Goal: Task Accomplishment & Management: Manage account settings

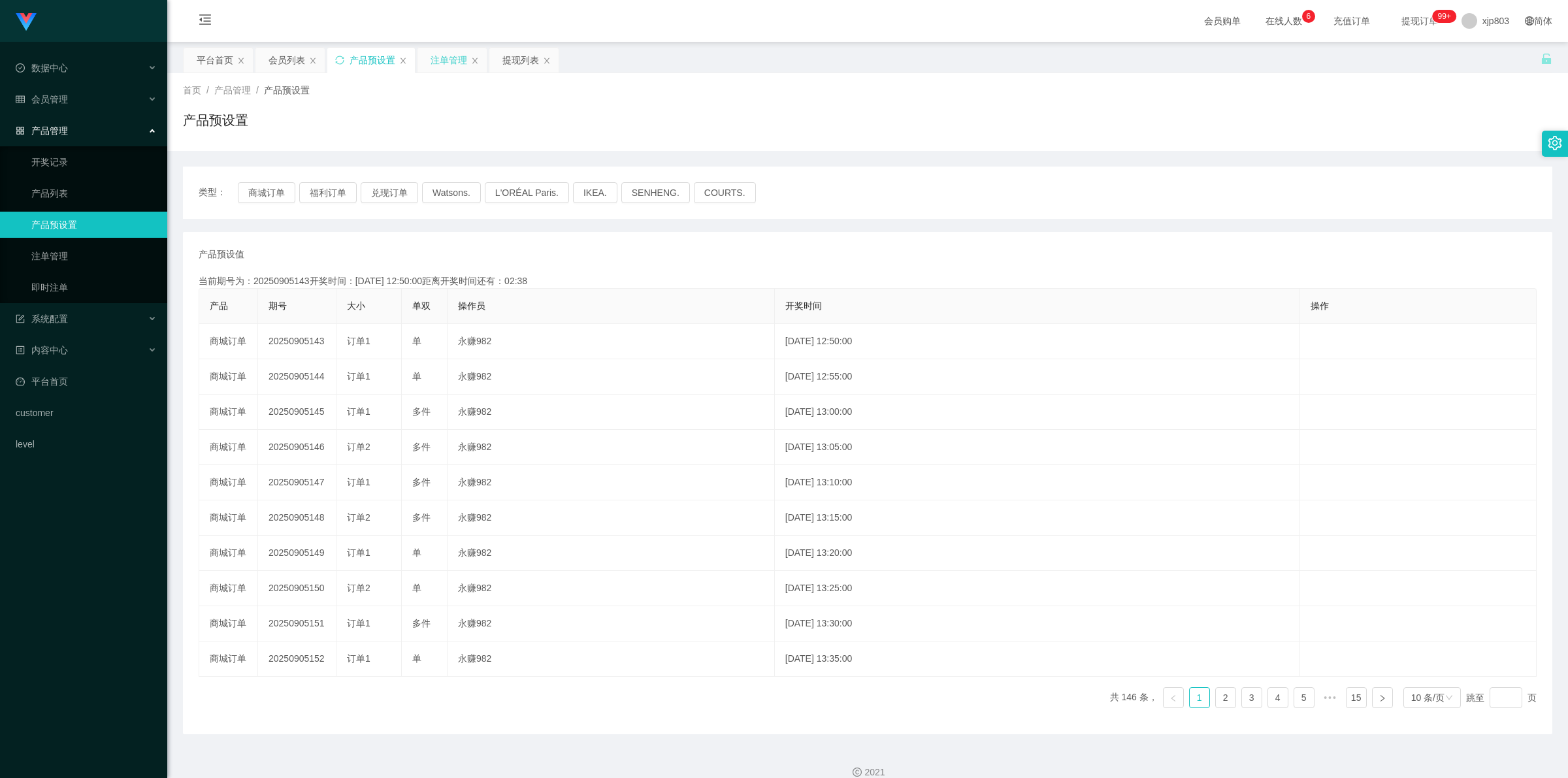
click at [453, 59] on div "注单管理" at bounding box center [449, 60] width 37 height 24
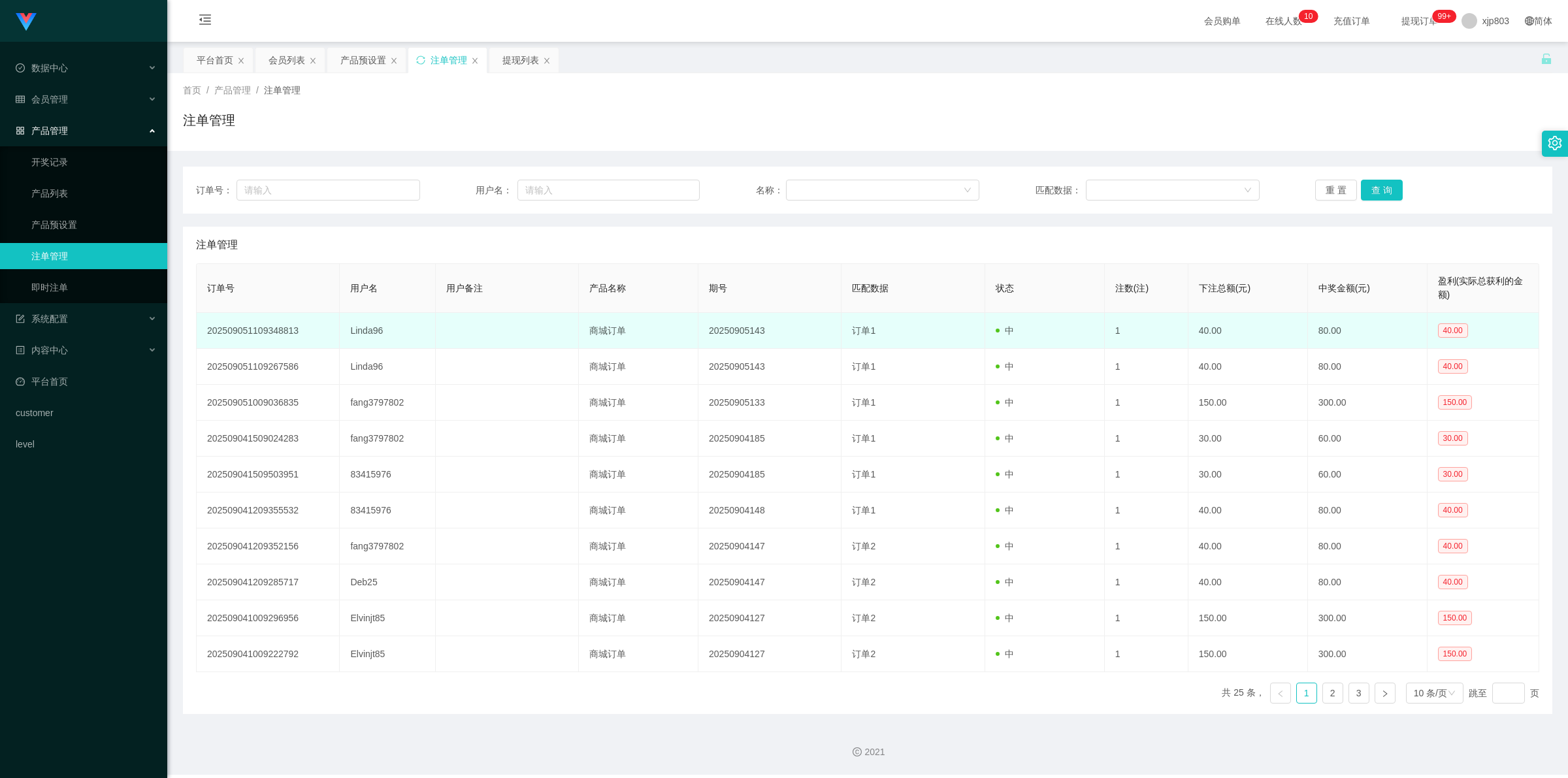
click at [366, 335] on td "Linda96" at bounding box center [387, 330] width 95 height 36
copy td "Linda96"
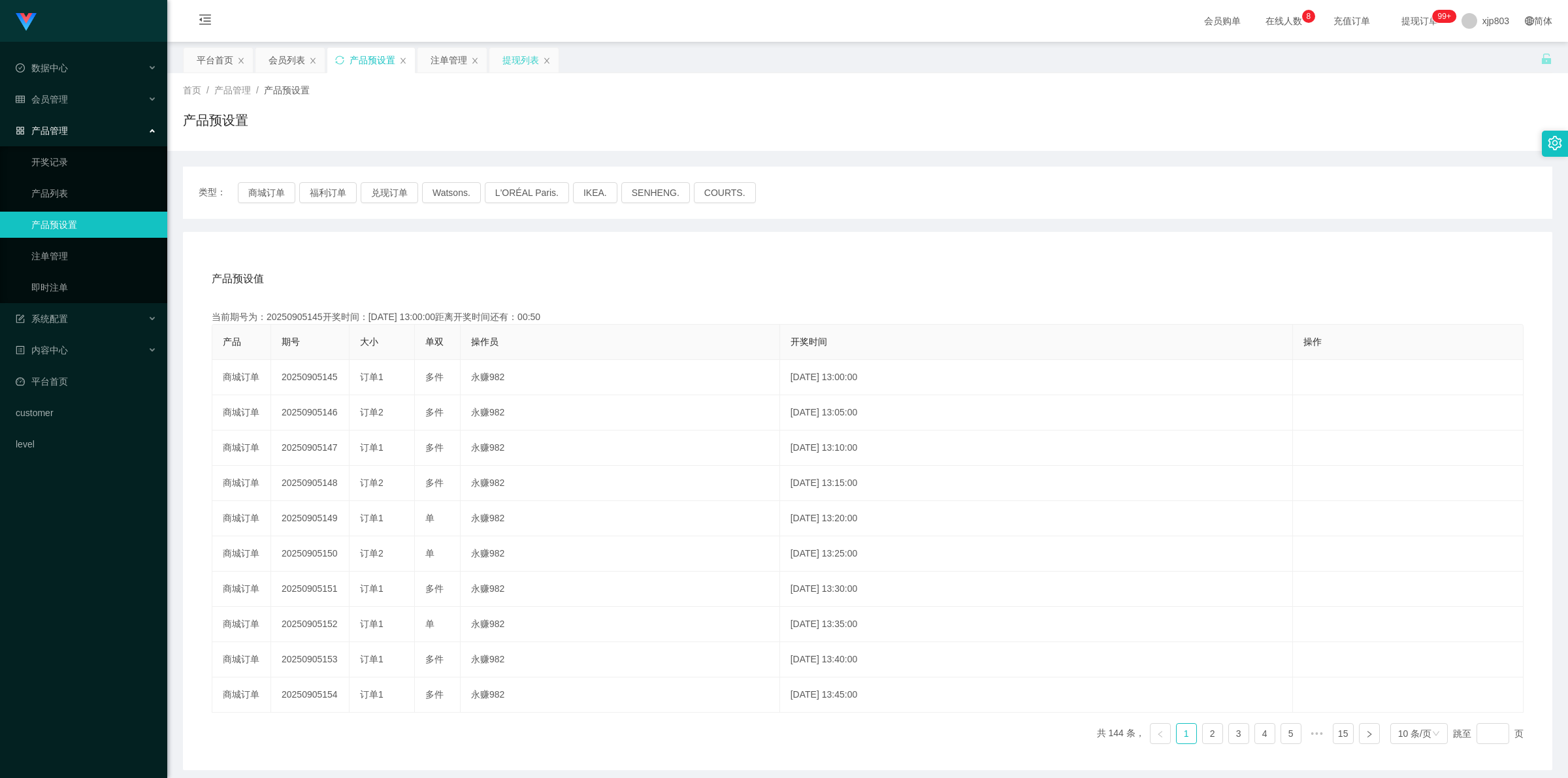
click at [516, 58] on div "提现列表" at bounding box center [521, 60] width 37 height 24
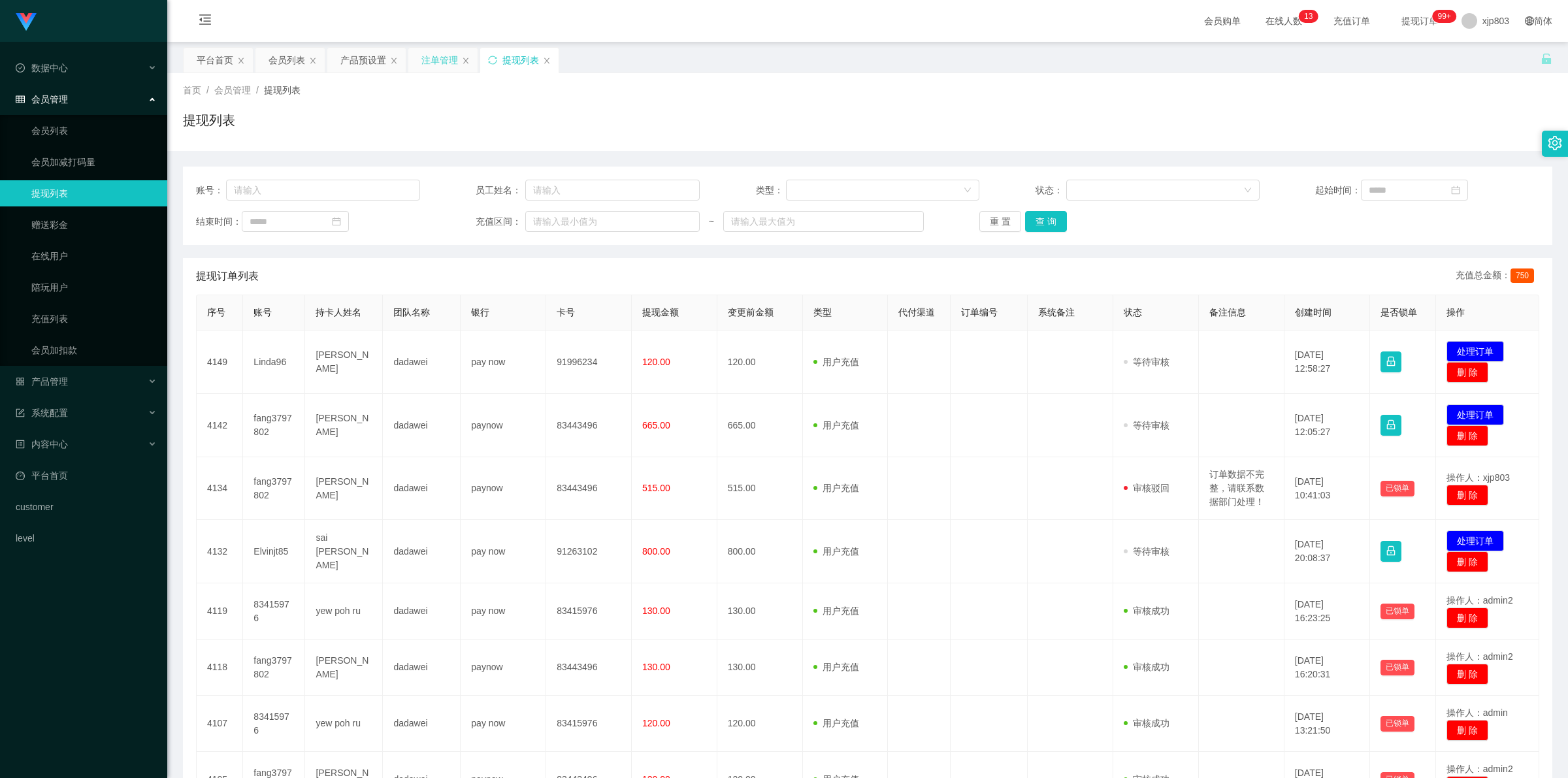
click at [432, 63] on div "注单管理" at bounding box center [440, 60] width 37 height 24
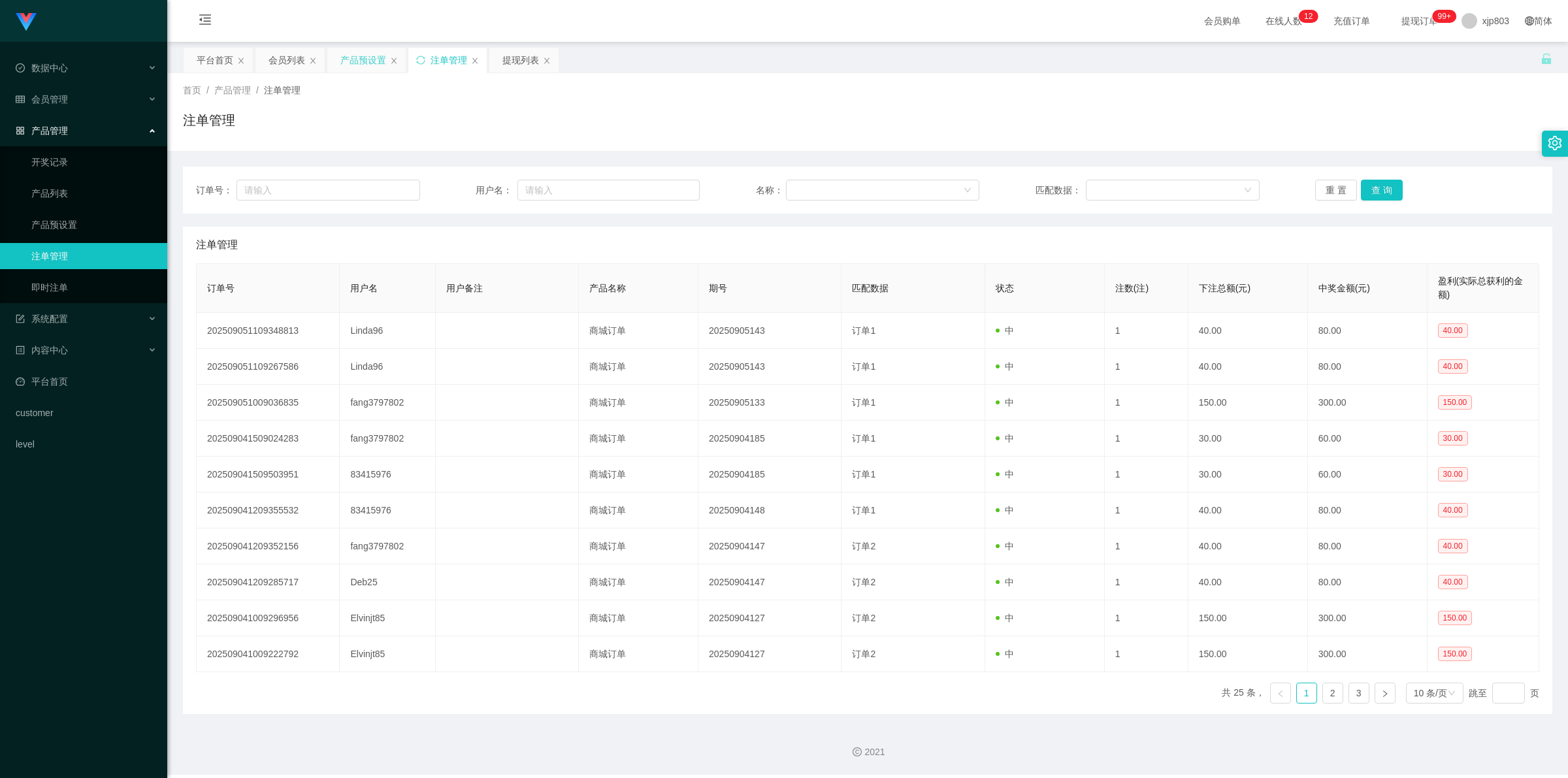
click at [362, 58] on div "产品预设置" at bounding box center [363, 60] width 45 height 24
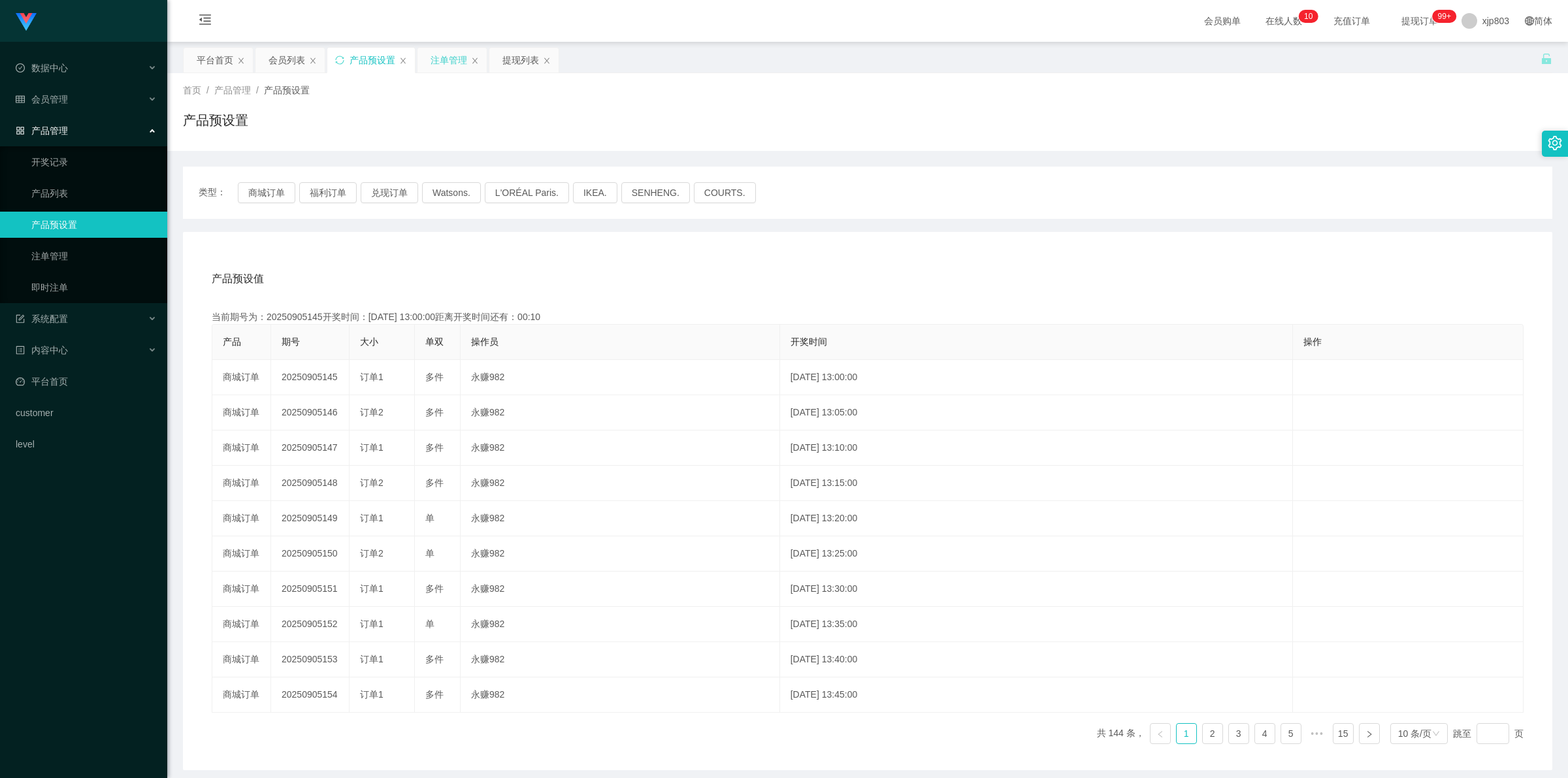
click at [449, 62] on div "注单管理" at bounding box center [449, 60] width 37 height 24
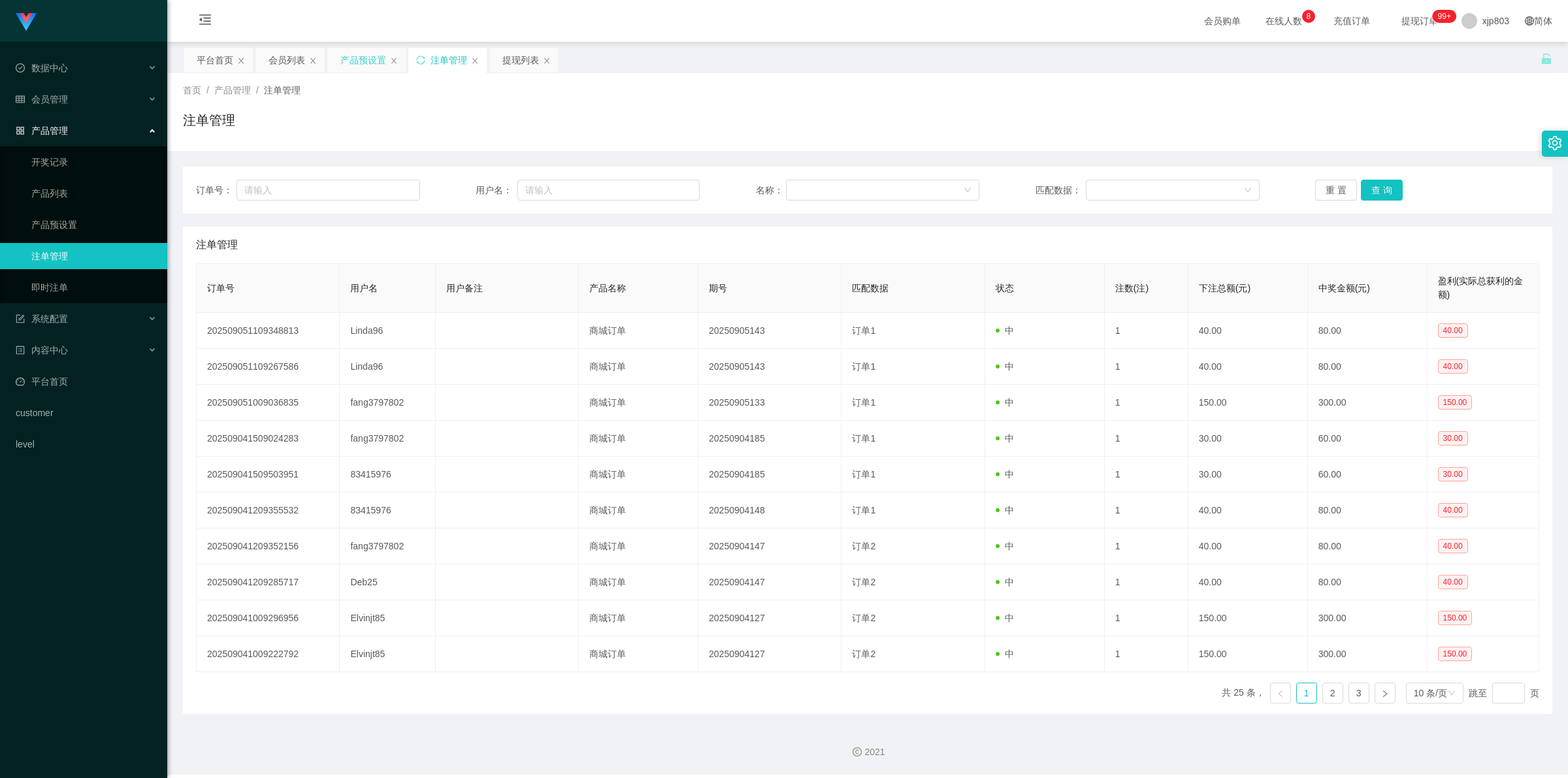
click at [355, 57] on div "产品预设置" at bounding box center [363, 60] width 45 height 24
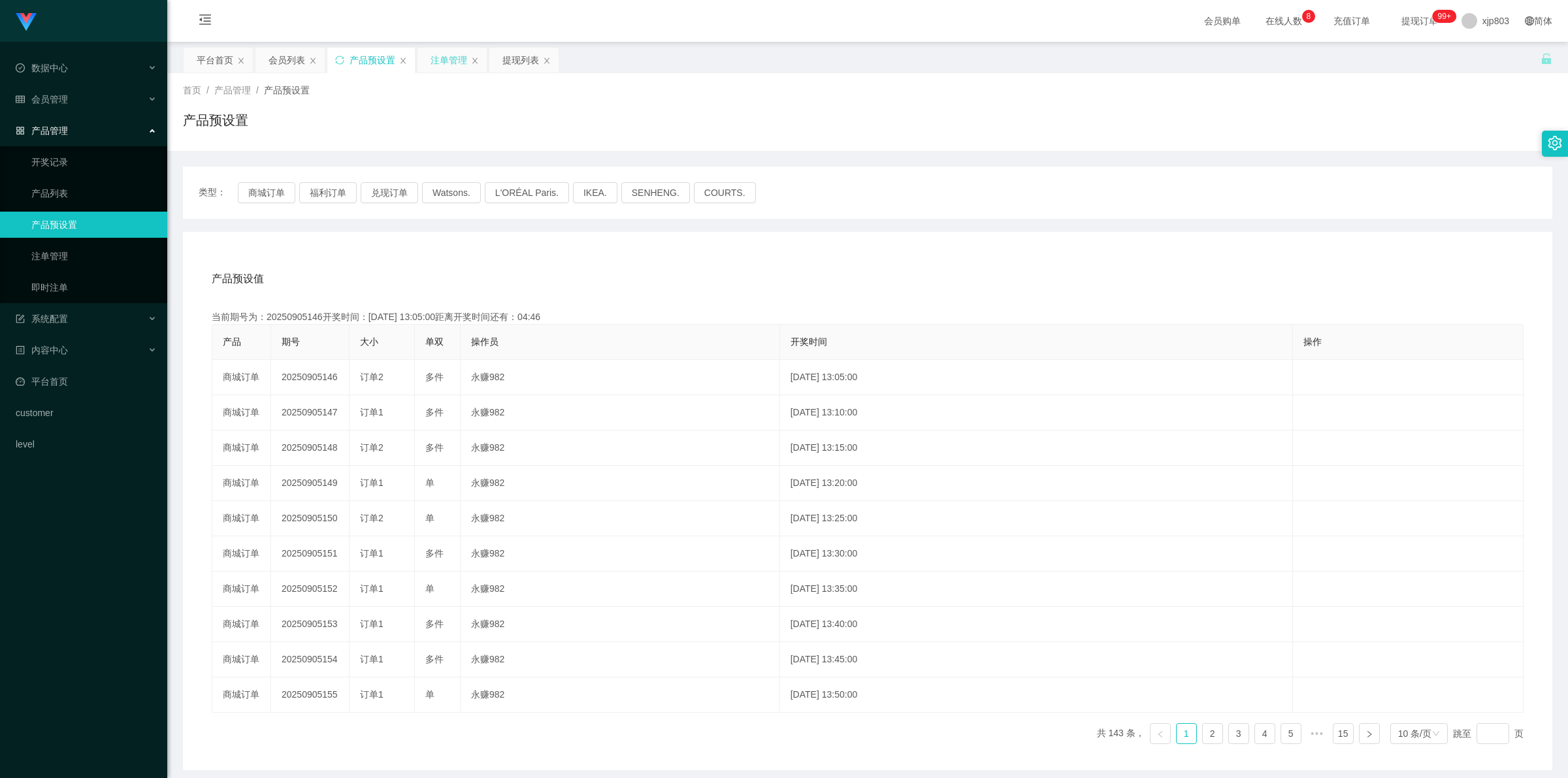
click at [449, 57] on div "注单管理" at bounding box center [449, 60] width 37 height 24
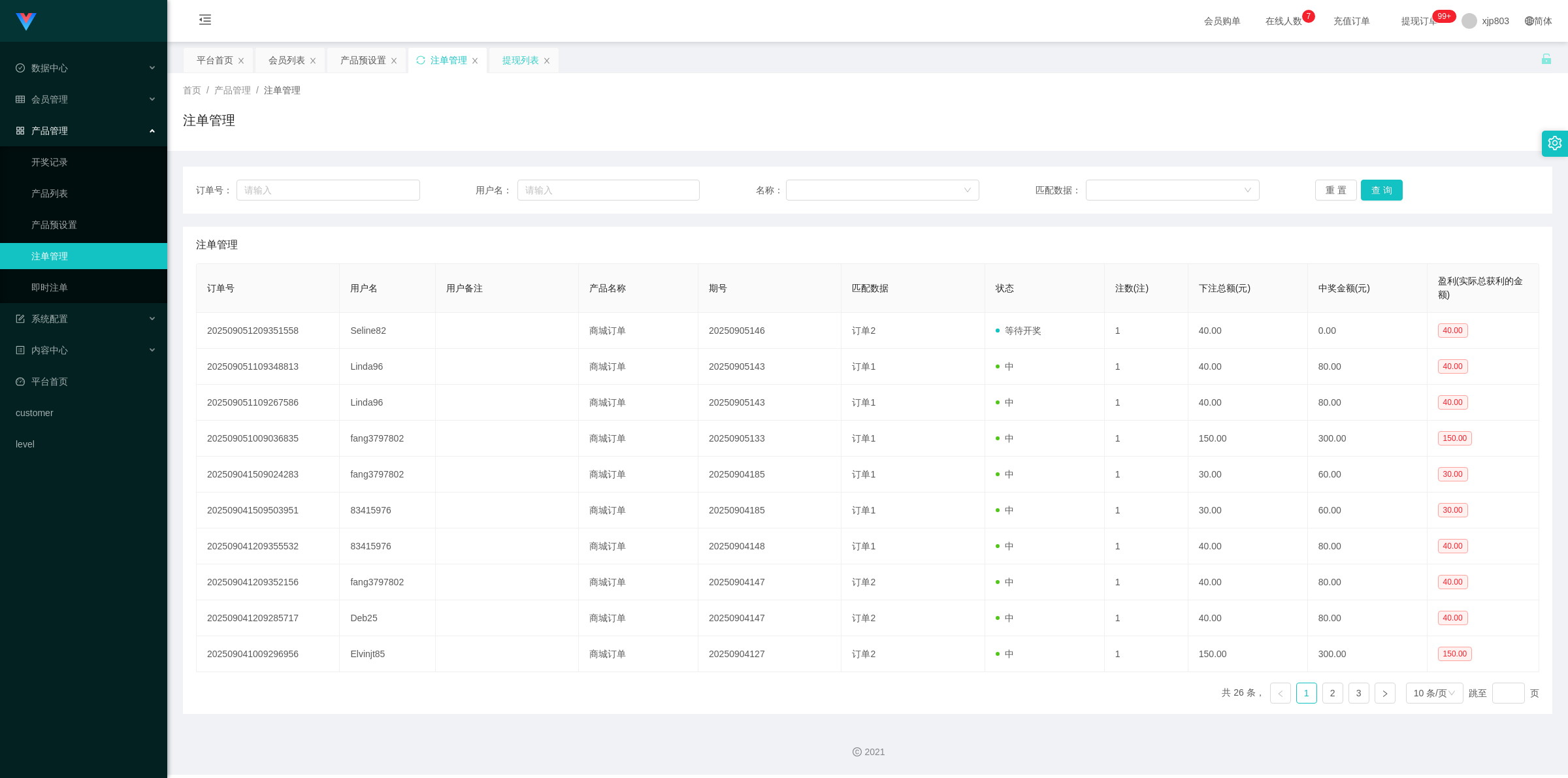
click at [517, 62] on div "提现列表" at bounding box center [521, 60] width 37 height 24
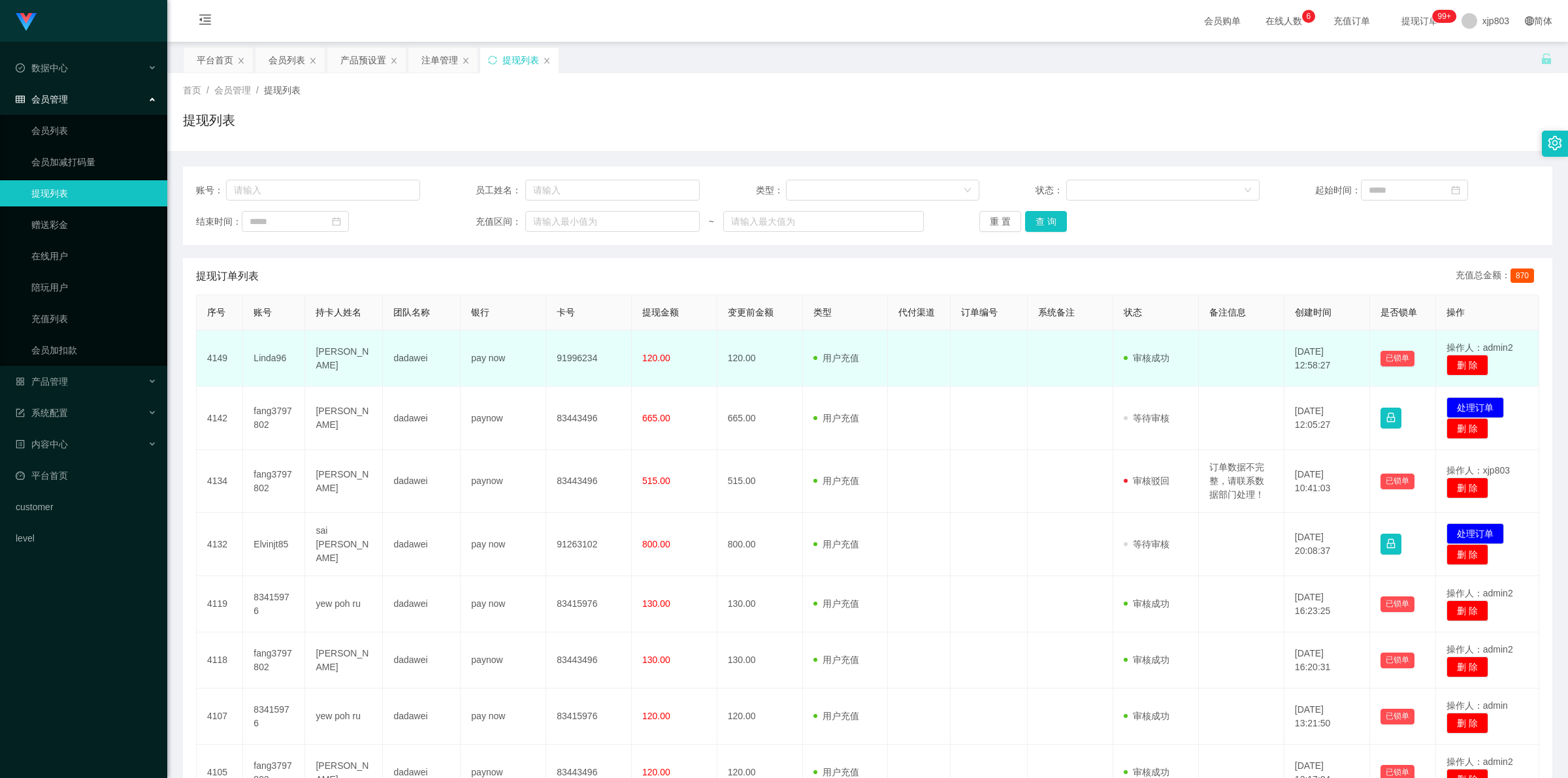
drag, startPoint x: 244, startPoint y: 364, endPoint x: 367, endPoint y: 376, distance: 123.6
click at [367, 376] on tr "4149 Linda96 LINDA CHONG XIN Ci dadawei pay now 91996234 120.00 120.00 用户充值 人工扣…" at bounding box center [868, 358] width 1342 height 56
copy tr "Linda96 LINDA CHONG XIN Ci"
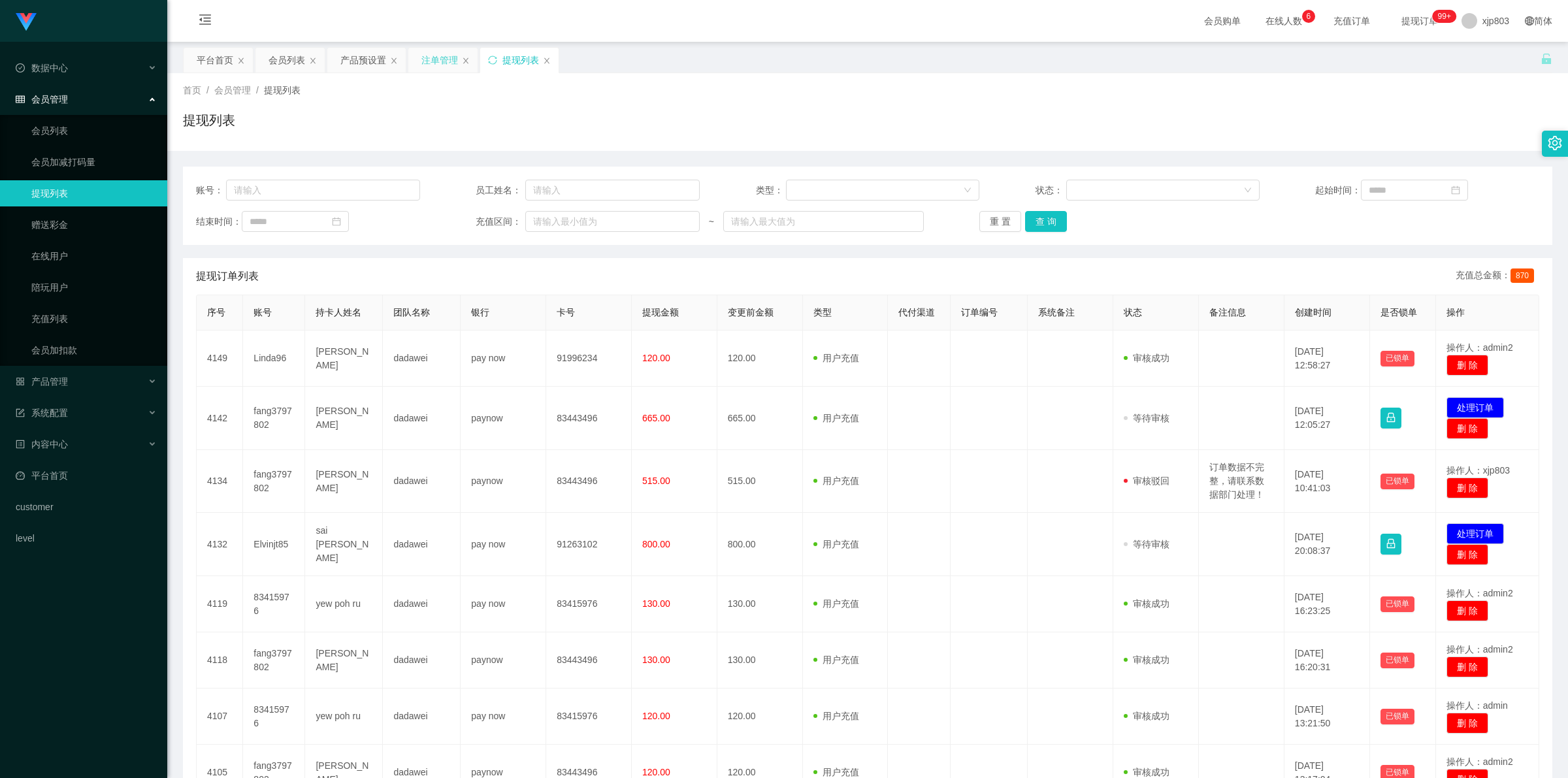
click at [440, 53] on div "注单管理" at bounding box center [440, 60] width 37 height 24
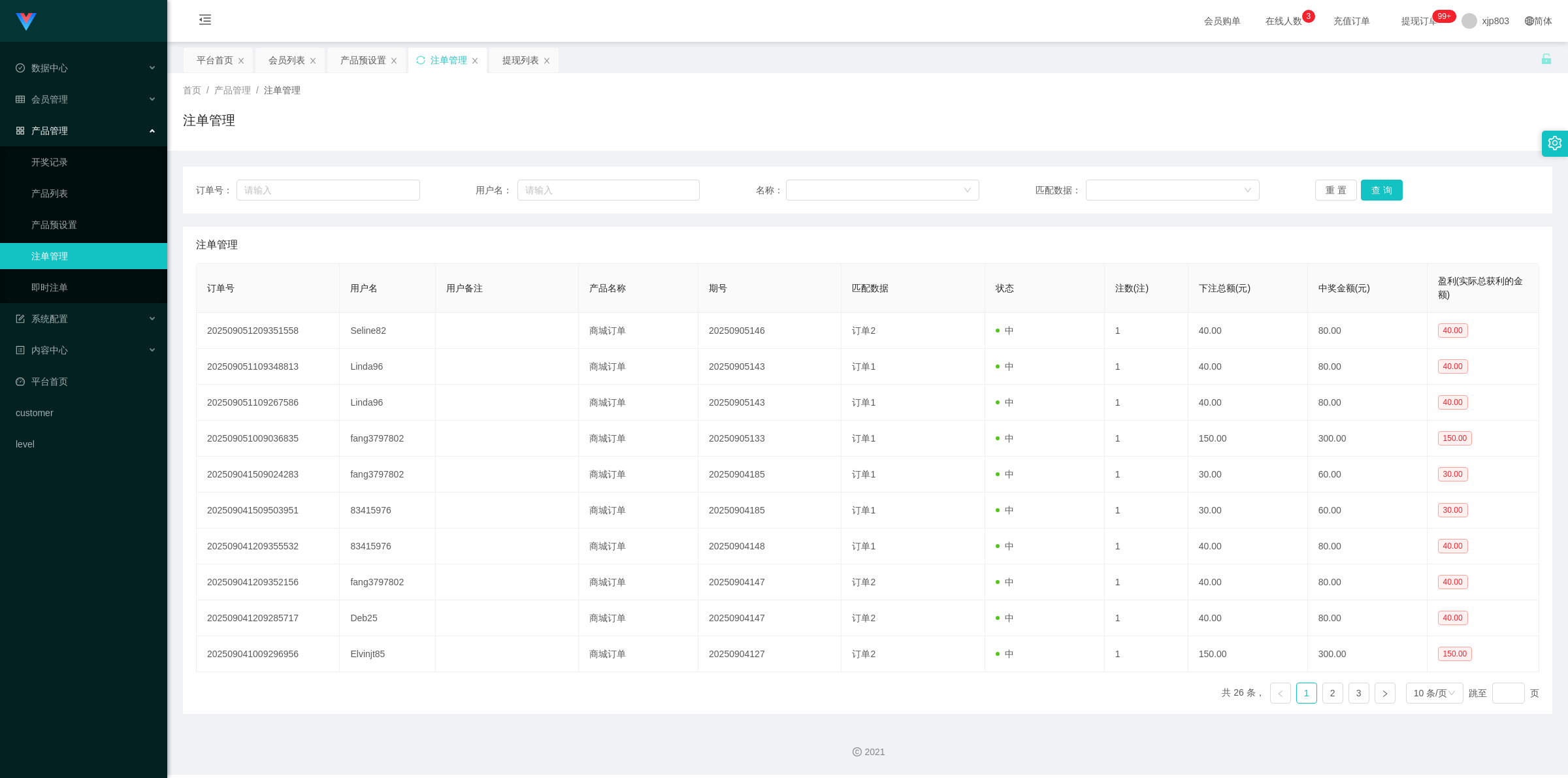
click at [530, 64] on div "提现列表" at bounding box center [521, 60] width 37 height 24
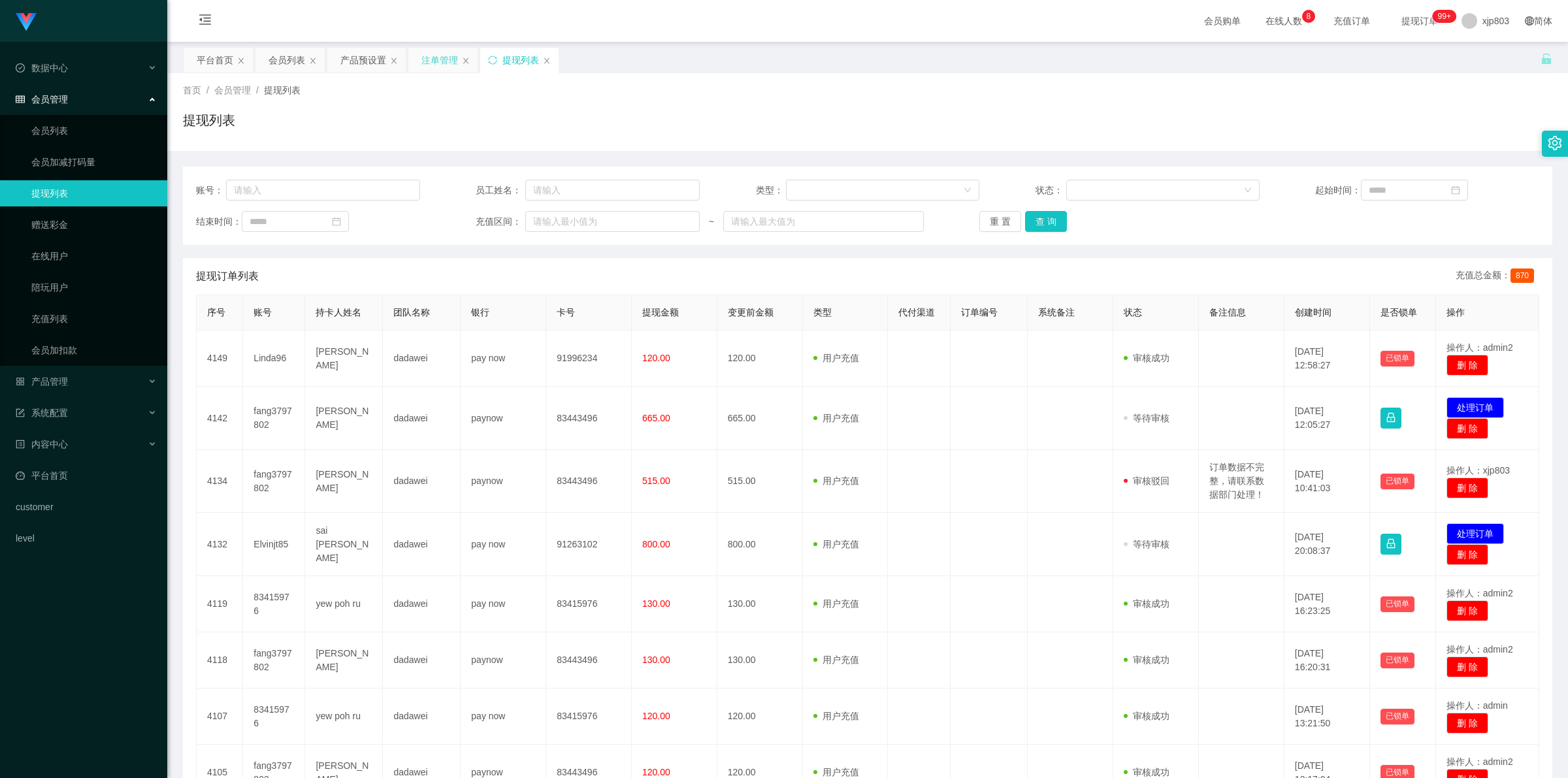
click at [442, 61] on div "注单管理" at bounding box center [440, 60] width 37 height 24
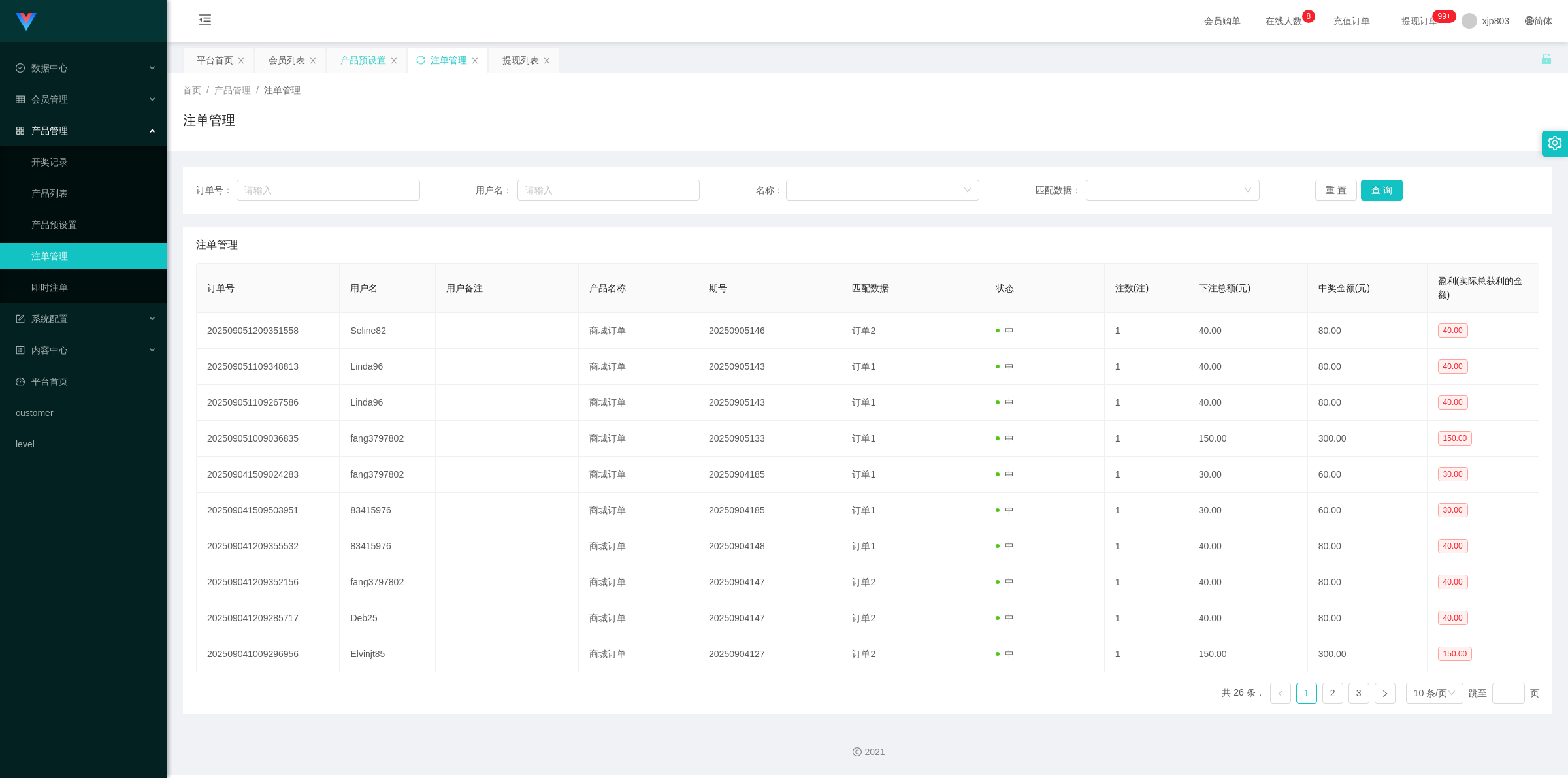
click at [345, 51] on div "产品预设置" at bounding box center [363, 60] width 45 height 24
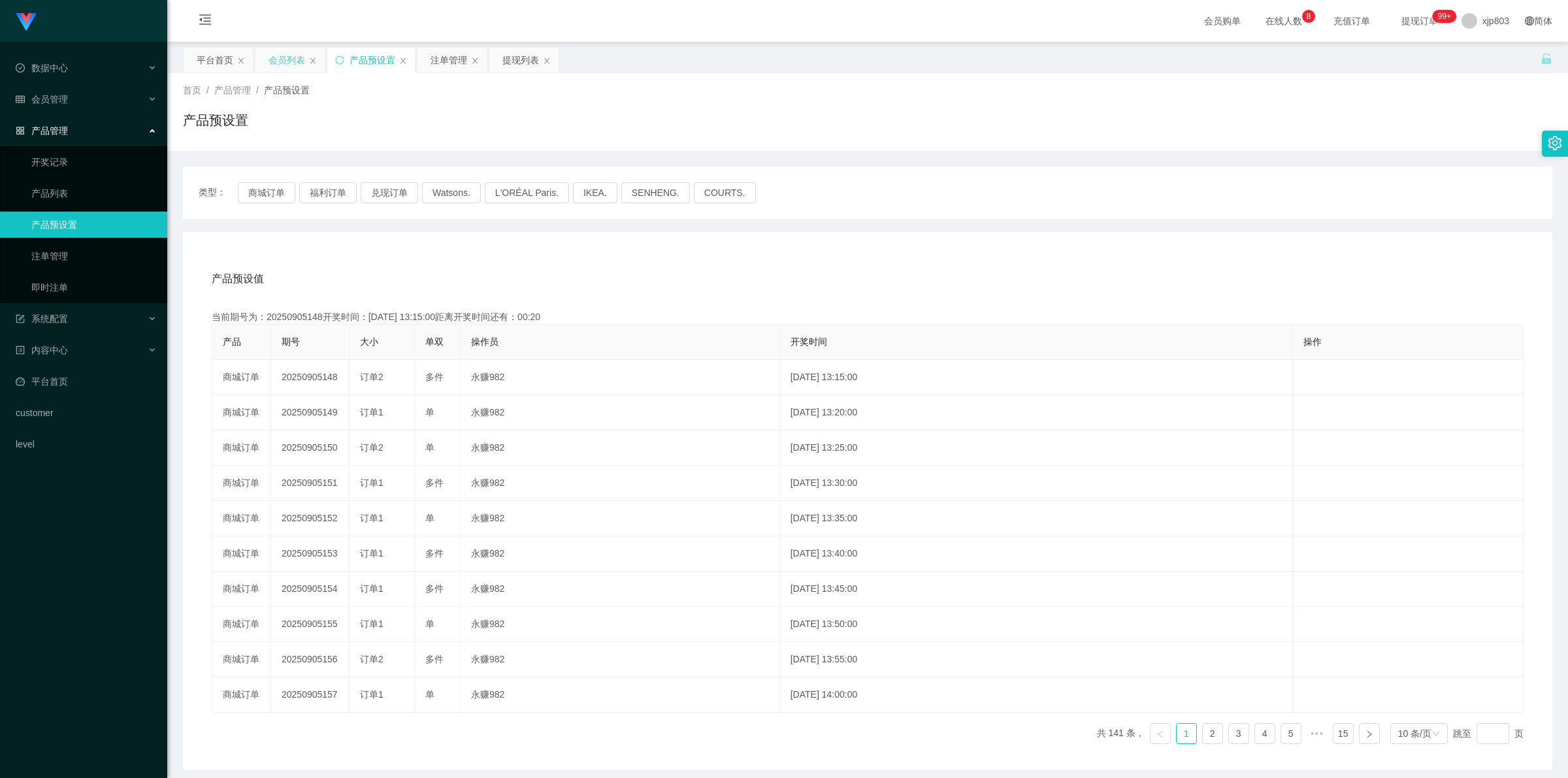
click at [301, 58] on div "会员列表" at bounding box center [287, 60] width 37 height 24
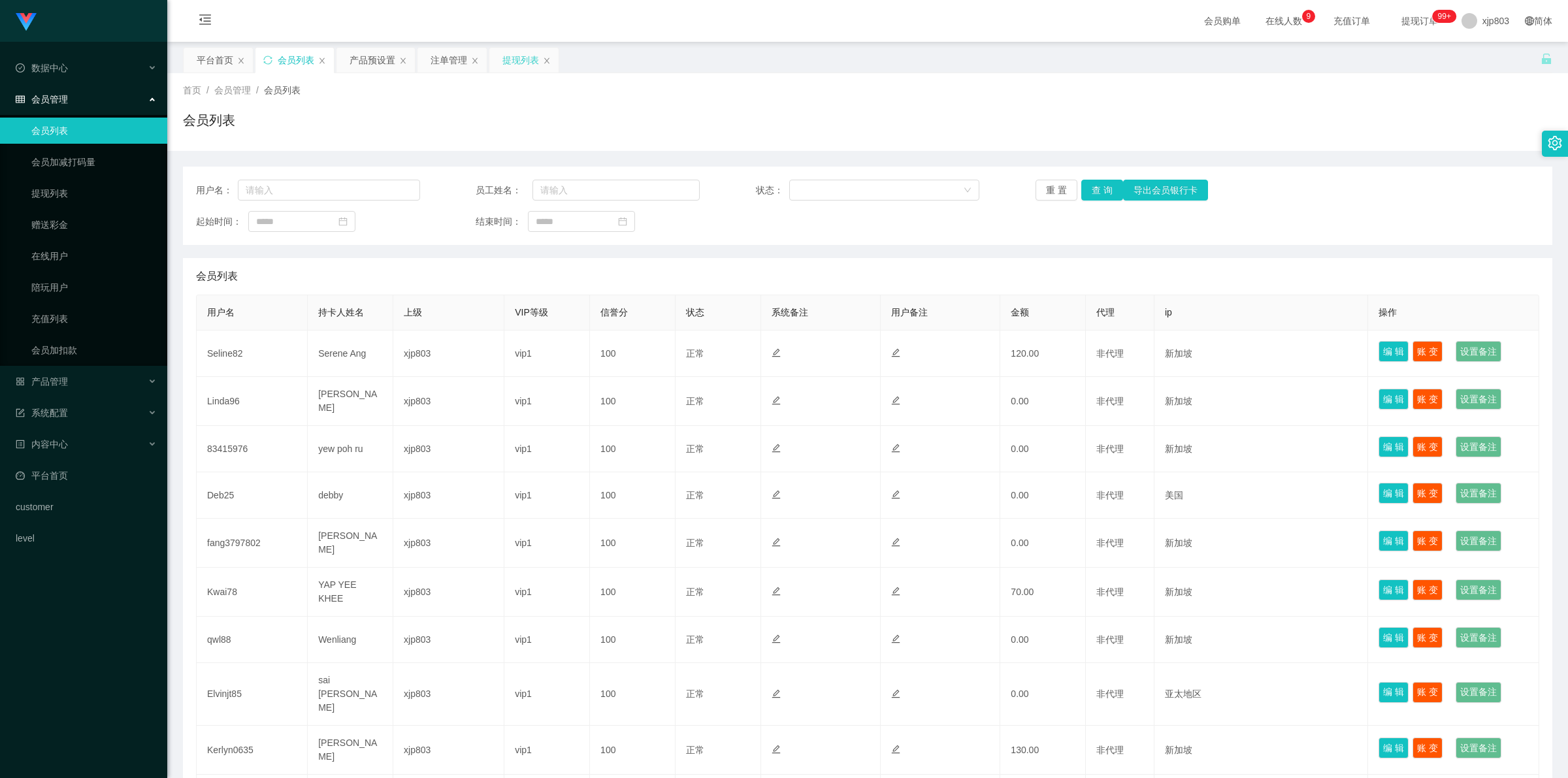
click at [519, 65] on div "提现列表" at bounding box center [521, 60] width 37 height 24
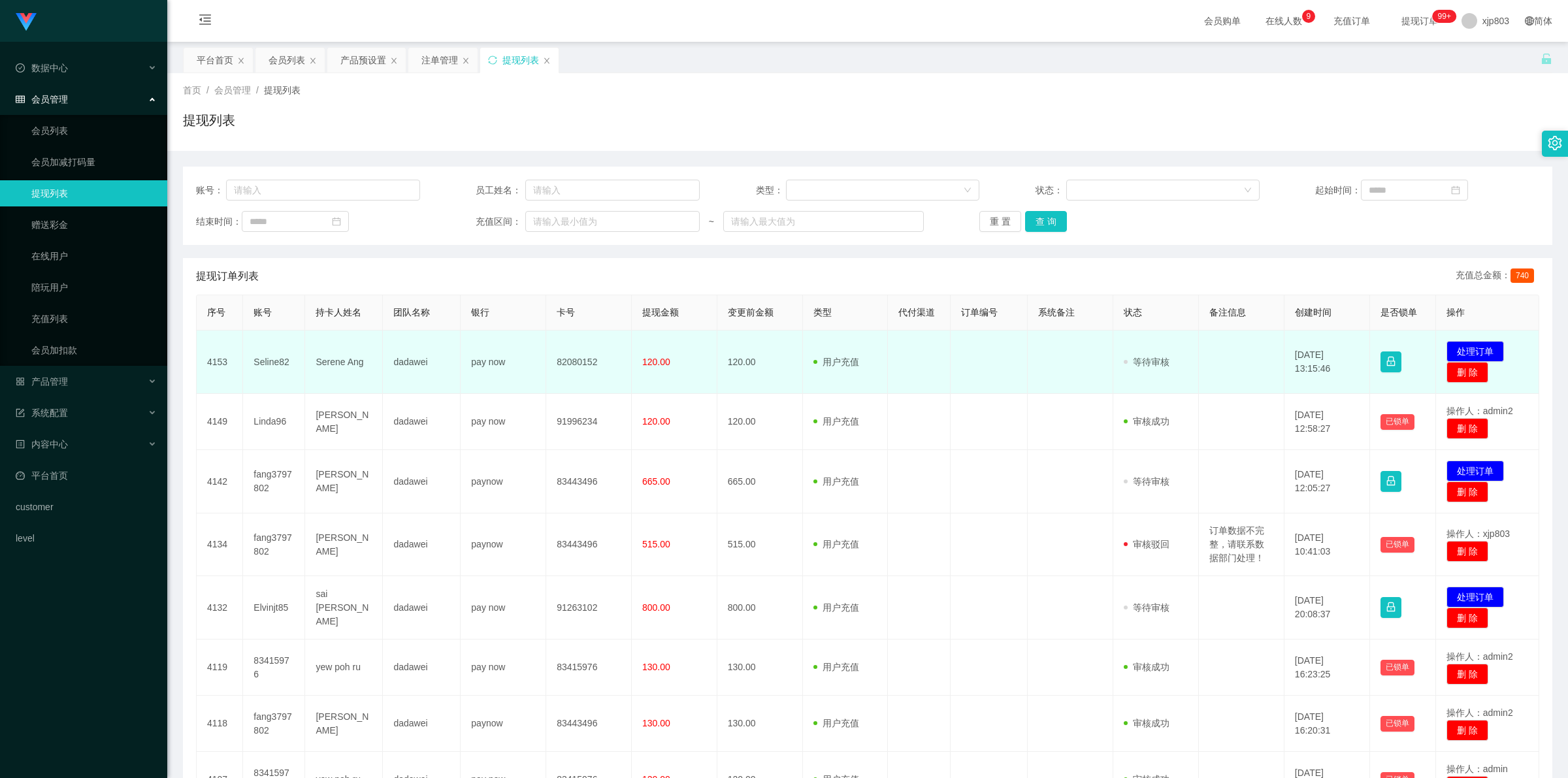
click at [262, 356] on td "Seline82" at bounding box center [274, 362] width 62 height 64
click at [299, 351] on td "Seline82" at bounding box center [274, 362] width 62 height 64
drag, startPoint x: 254, startPoint y: 363, endPoint x: 389, endPoint y: 364, distance: 135.0
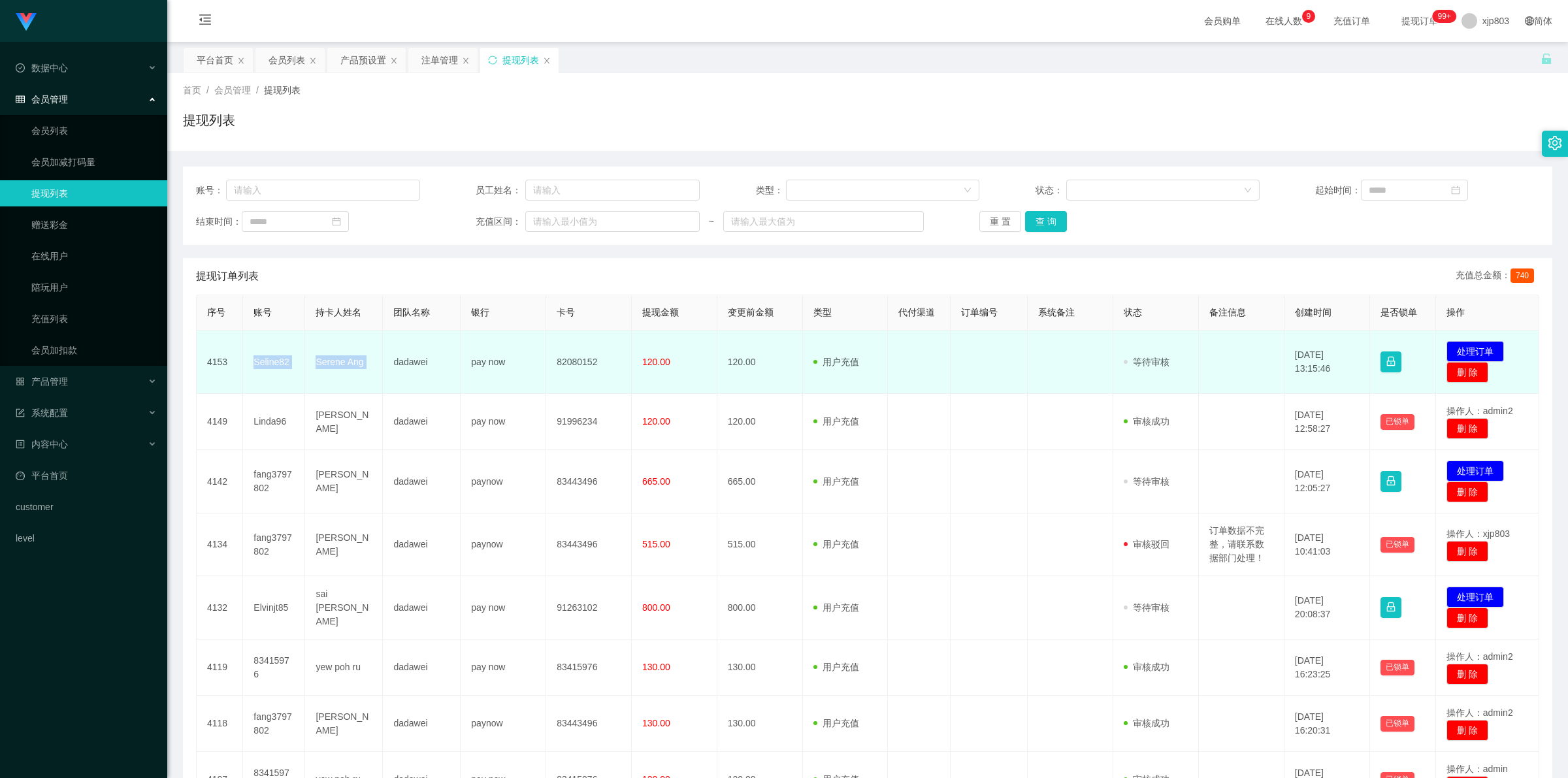
click at [389, 364] on tr "4153 Seline82 Serene Ang dadawei pay now 82080152 120.00 120.00 用户充值 人工扣款 审核驳回 …" at bounding box center [868, 362] width 1342 height 64
copy tr "Seline82 Serene Ang"
